Goal: Find specific page/section: Find specific page/section

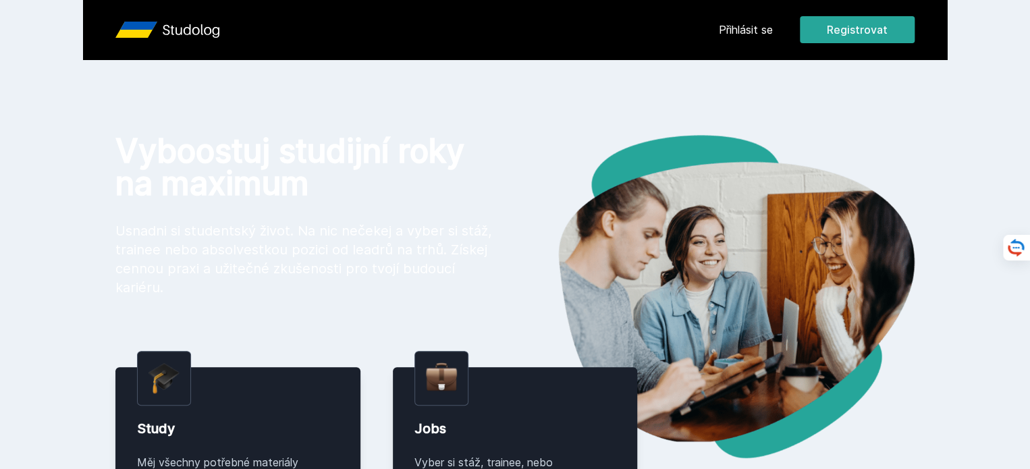
click at [810, 44] on header "Přihlásit se Registrovat" at bounding box center [515, 29] width 864 height 59
click at [519, 92] on button "Ne" at bounding box center [517, 87] width 49 height 34
click at [773, 27] on link "Přihlásit se" at bounding box center [746, 30] width 54 height 16
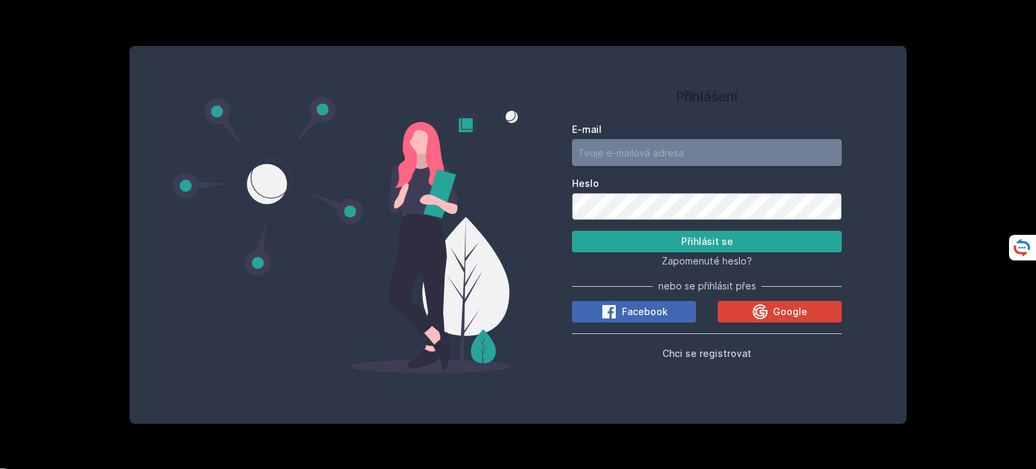
click at [677, 150] on input "E-mail" at bounding box center [707, 152] width 270 height 27
type input "[DATE][EMAIL_ADDRESS][DOMAIN_NAME]"
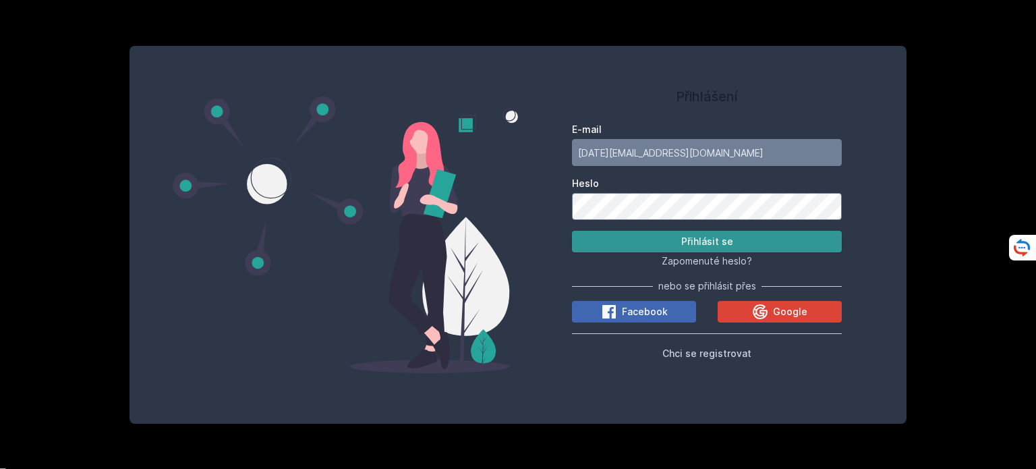
click at [676, 244] on button "Přihlásit se" at bounding box center [707, 242] width 270 height 22
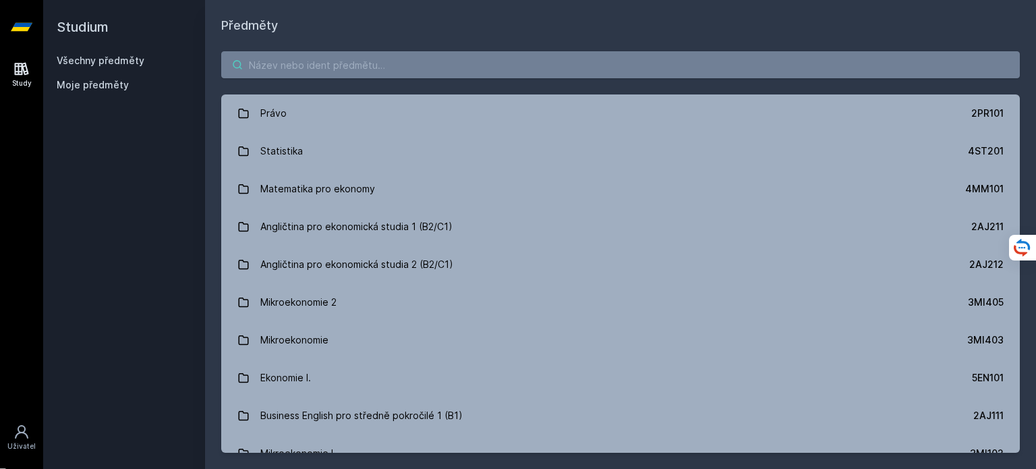
click at [580, 74] on input "search" at bounding box center [620, 64] width 799 height 27
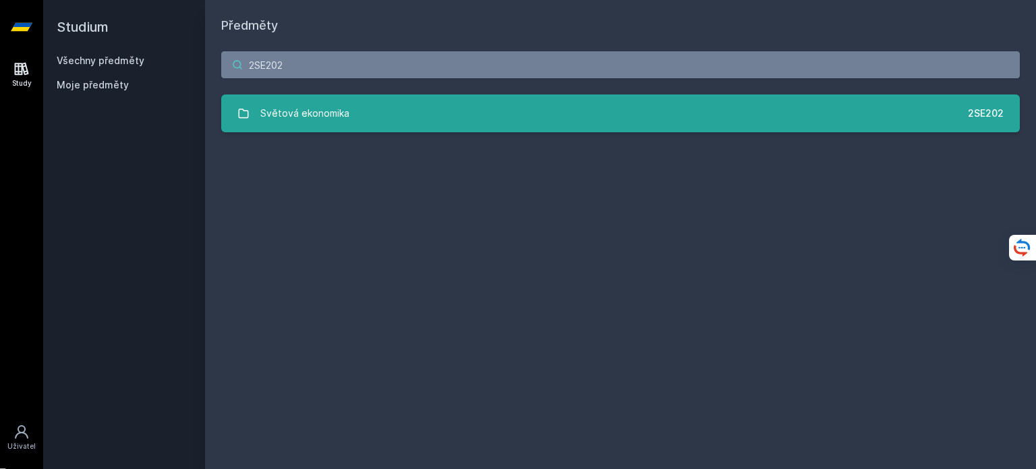
type input "2SE202"
click at [572, 105] on link "Světová ekonomika 2SE202" at bounding box center [620, 113] width 799 height 38
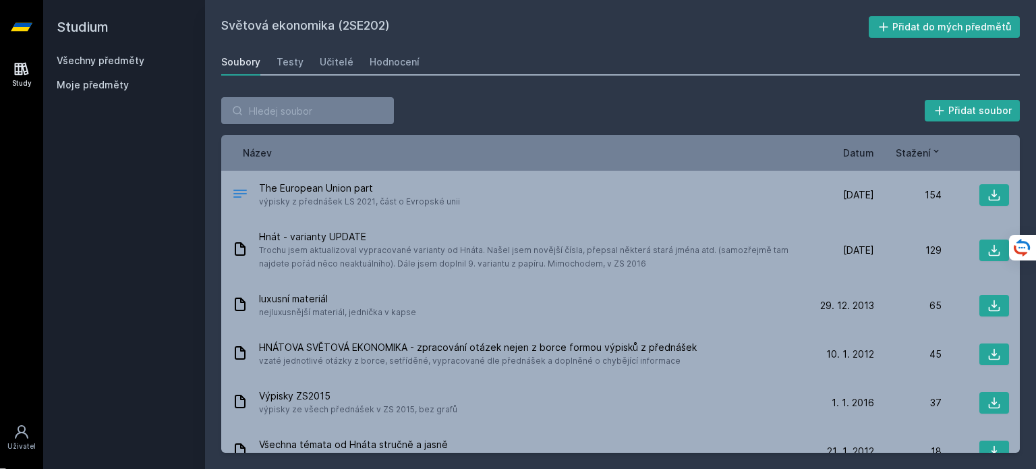
click at [874, 155] on span "Datum" at bounding box center [858, 153] width 31 height 14
